Goal: Task Accomplishment & Management: Complete application form

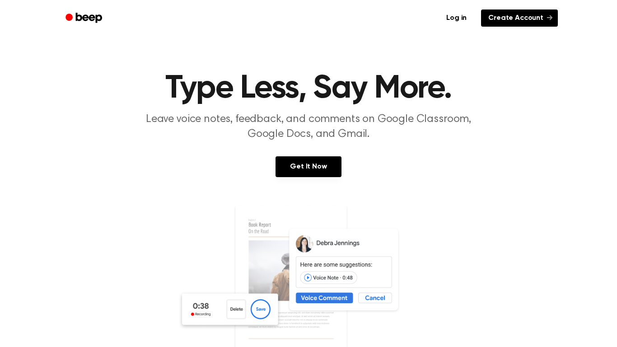
click at [495, 14] on link "Create Account" at bounding box center [519, 17] width 77 height 17
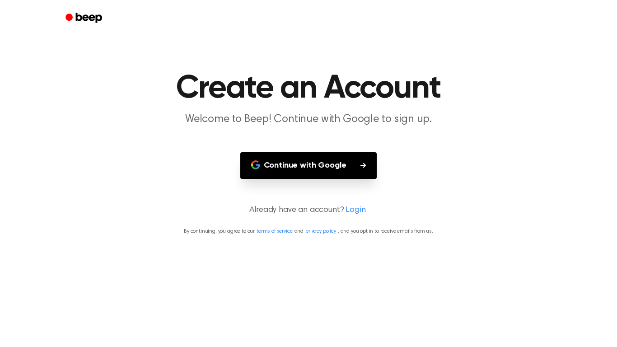
click at [313, 155] on button "Continue with Google" at bounding box center [308, 165] width 137 height 27
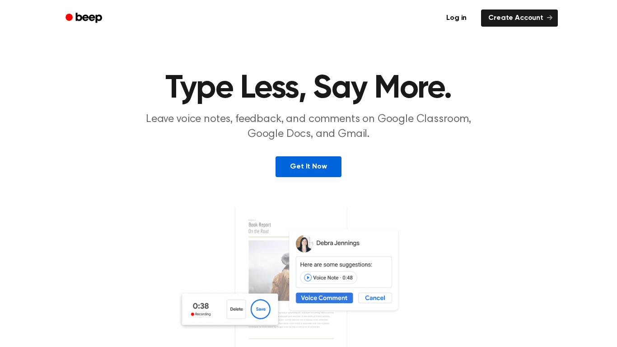
click at [338, 166] on link "Get It Now" at bounding box center [309, 166] width 66 height 21
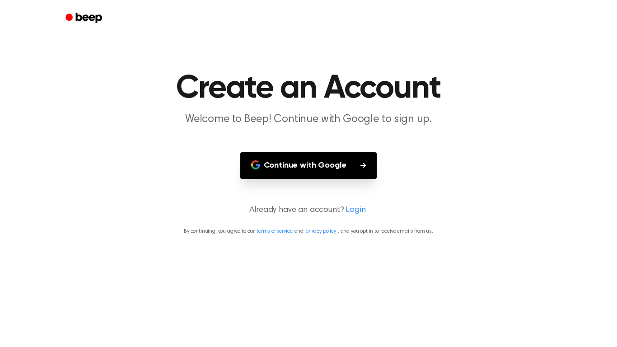
click at [334, 174] on button "Continue with Google" at bounding box center [308, 165] width 137 height 27
click at [289, 174] on button "Continue with Google" at bounding box center [308, 165] width 137 height 27
click at [368, 174] on button "Continue with Google" at bounding box center [308, 165] width 137 height 27
click at [362, 165] on icon "button" at bounding box center [363, 165] width 5 height 5
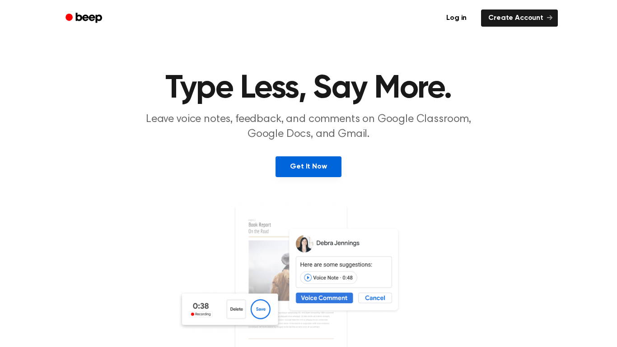
click at [335, 167] on link "Get It Now" at bounding box center [309, 166] width 66 height 21
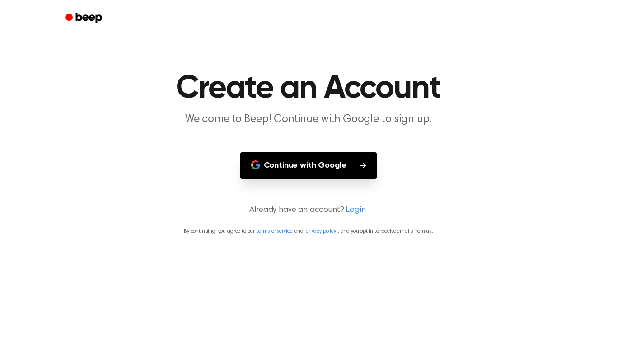
click at [346, 168] on button "Continue with Google" at bounding box center [308, 165] width 137 height 27
click at [585, 108] on header "Create an Account Welcome to Beep! Continue with Google to sign up." at bounding box center [309, 99] width 596 height 55
click at [345, 155] on button "Continue with Google" at bounding box center [308, 165] width 137 height 27
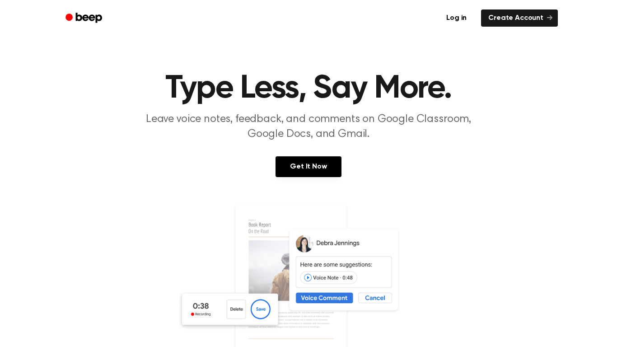
scroll to position [0, 0]
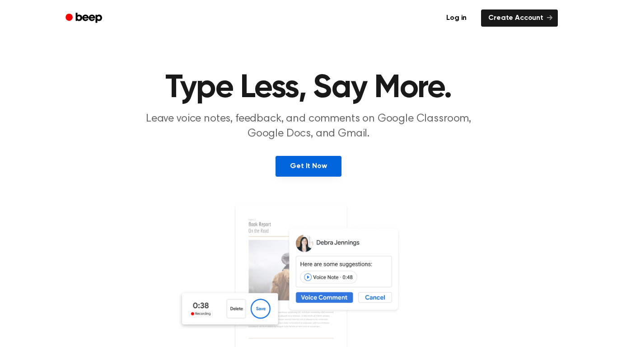
click at [310, 170] on link "Get It Now" at bounding box center [309, 166] width 66 height 21
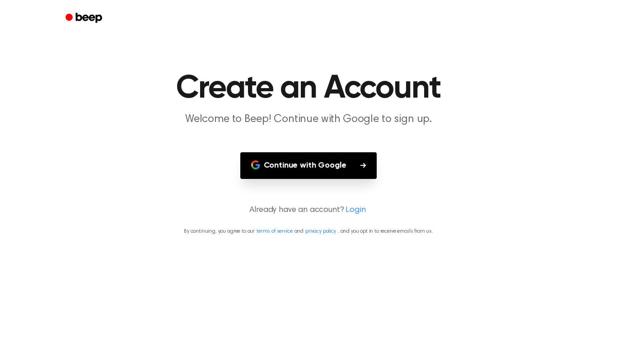
click at [305, 165] on button "Continue with Google" at bounding box center [308, 165] width 137 height 27
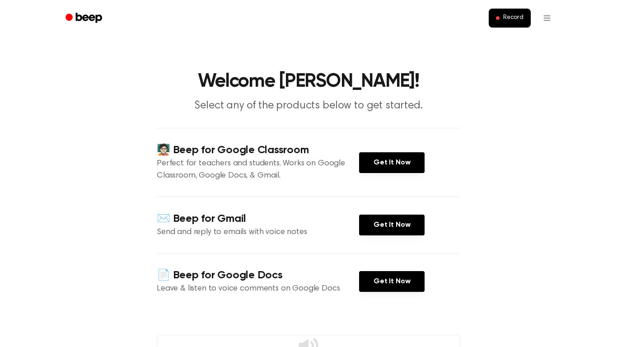
scroll to position [32, 0]
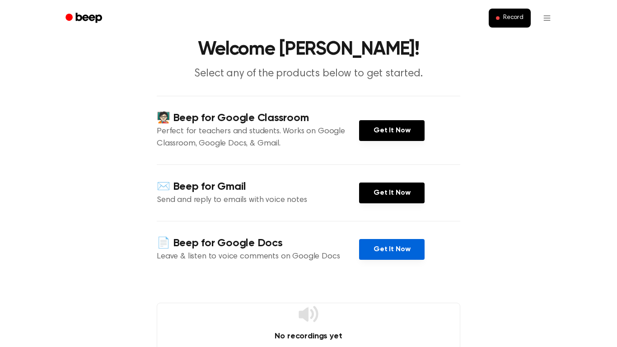
click at [378, 239] on link "Get It Now" at bounding box center [392, 249] width 66 height 21
